Goal: Information Seeking & Learning: Learn about a topic

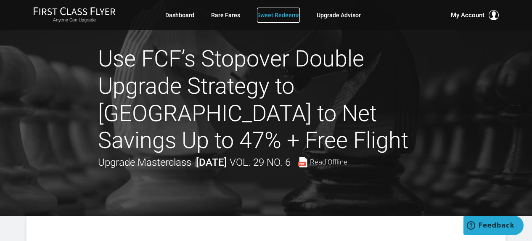
click at [282, 13] on link "Sweet Redeems" at bounding box center [278, 15] width 43 height 15
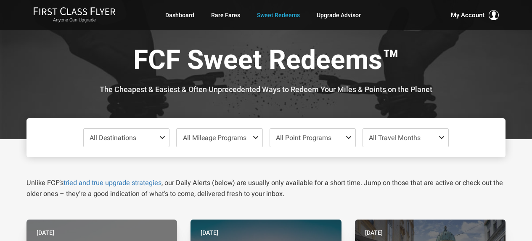
click at [412, 139] on span "All Travel Months" at bounding box center [395, 138] width 52 height 8
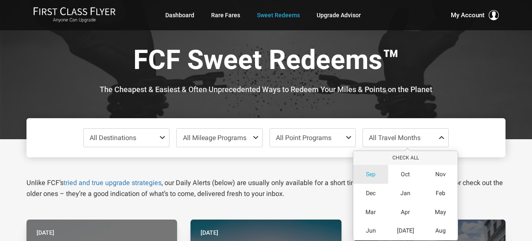
click at [372, 174] on span "Sep" at bounding box center [371, 174] width 10 height 7
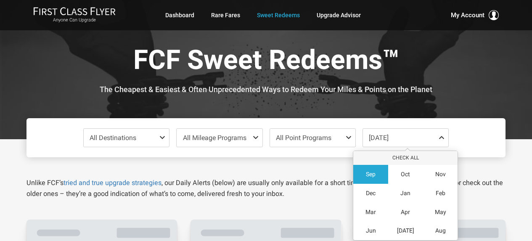
click at [507, 183] on div "Unlike FCF’s tried and true upgrade strategies , our Daily Alerts (below) are u…" at bounding box center [266, 178] width 492 height 42
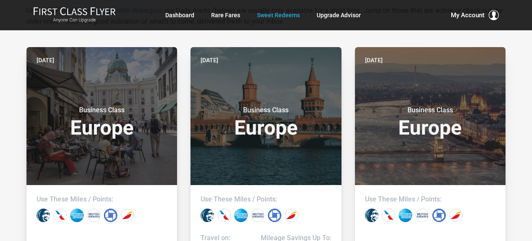
scroll to position [210, 0]
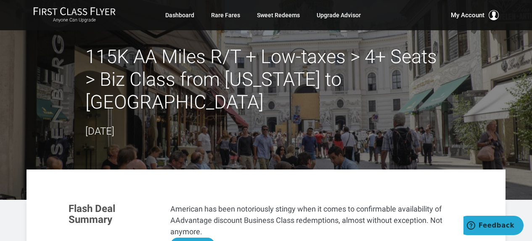
click at [195, 238] on button "Show More" at bounding box center [192, 245] width 45 height 15
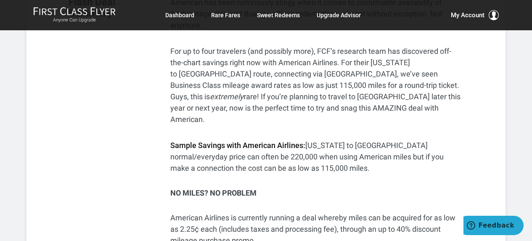
scroll to position [210, 0]
